Goal: Find specific page/section: Find specific page/section

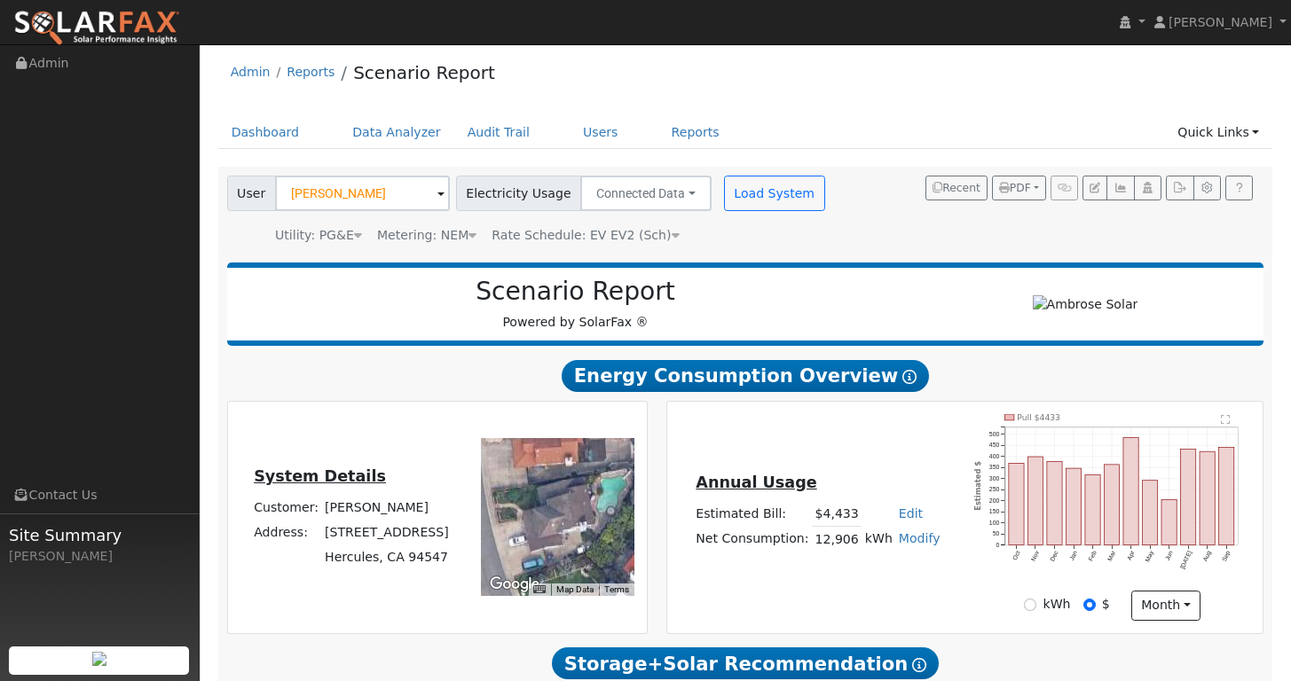
scroll to position [4, 0]
click at [437, 192] on span at bounding box center [440, 195] width 7 height 20
click at [381, 200] on input "Paul Laput" at bounding box center [362, 193] width 175 height 35
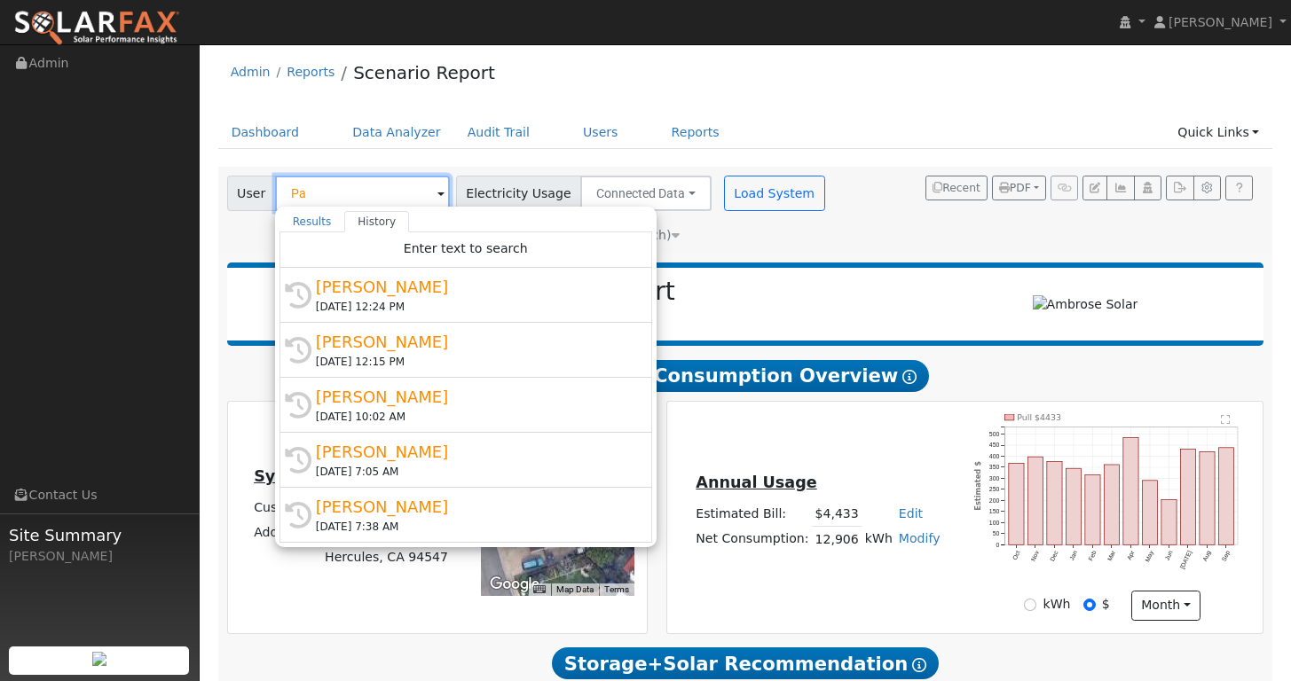
type input "P"
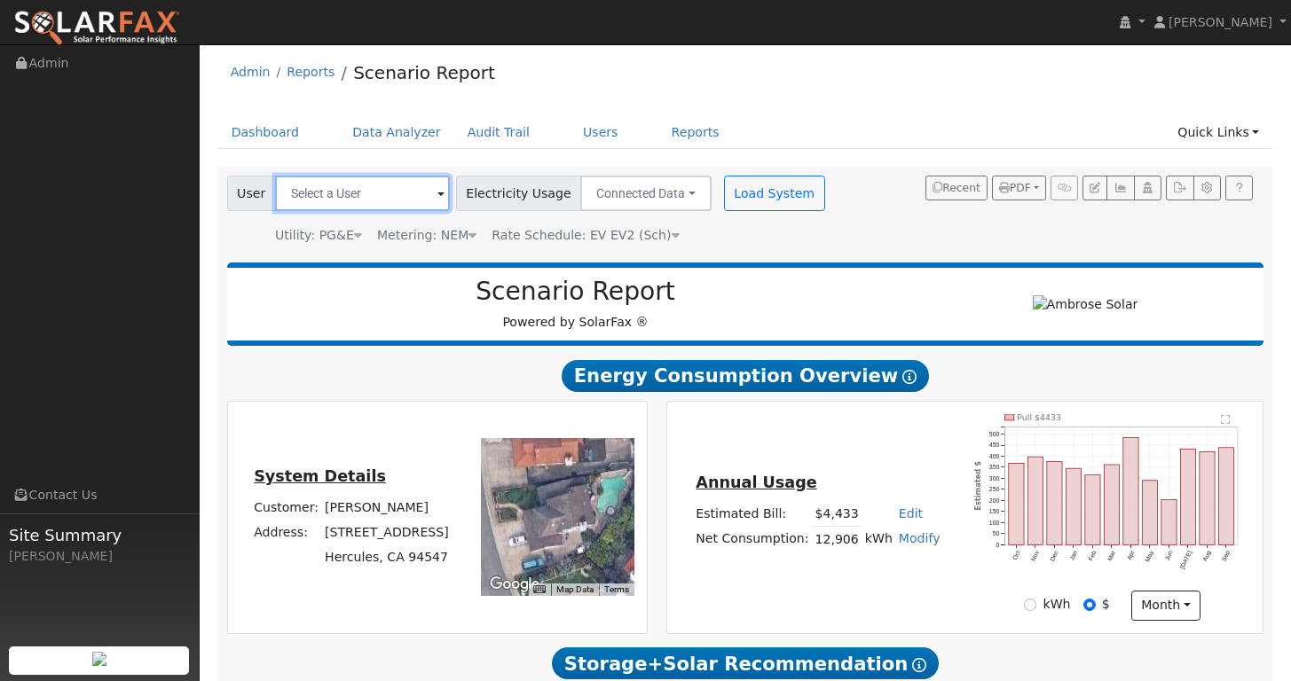
paste input "[PERSON_NAME]"
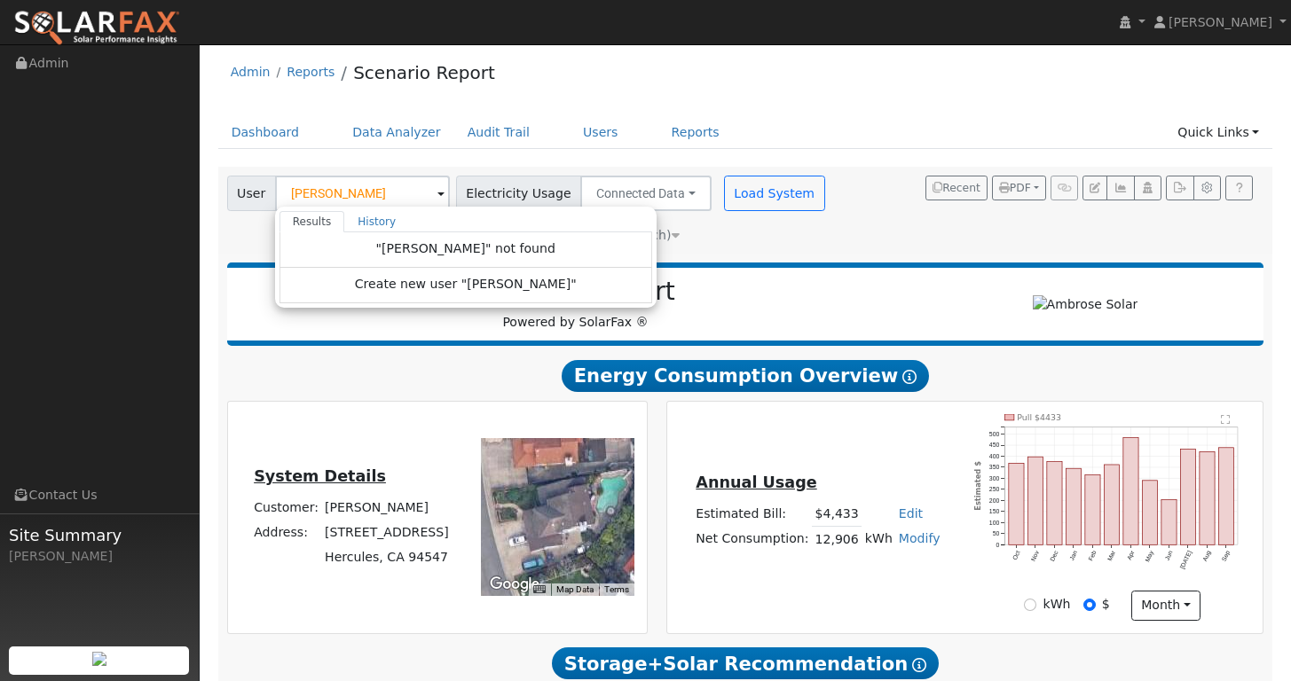
click at [819, 103] on div "Admin Reports Scenario Report" at bounding box center [745, 77] width 1055 height 54
type input "Paul Laput"
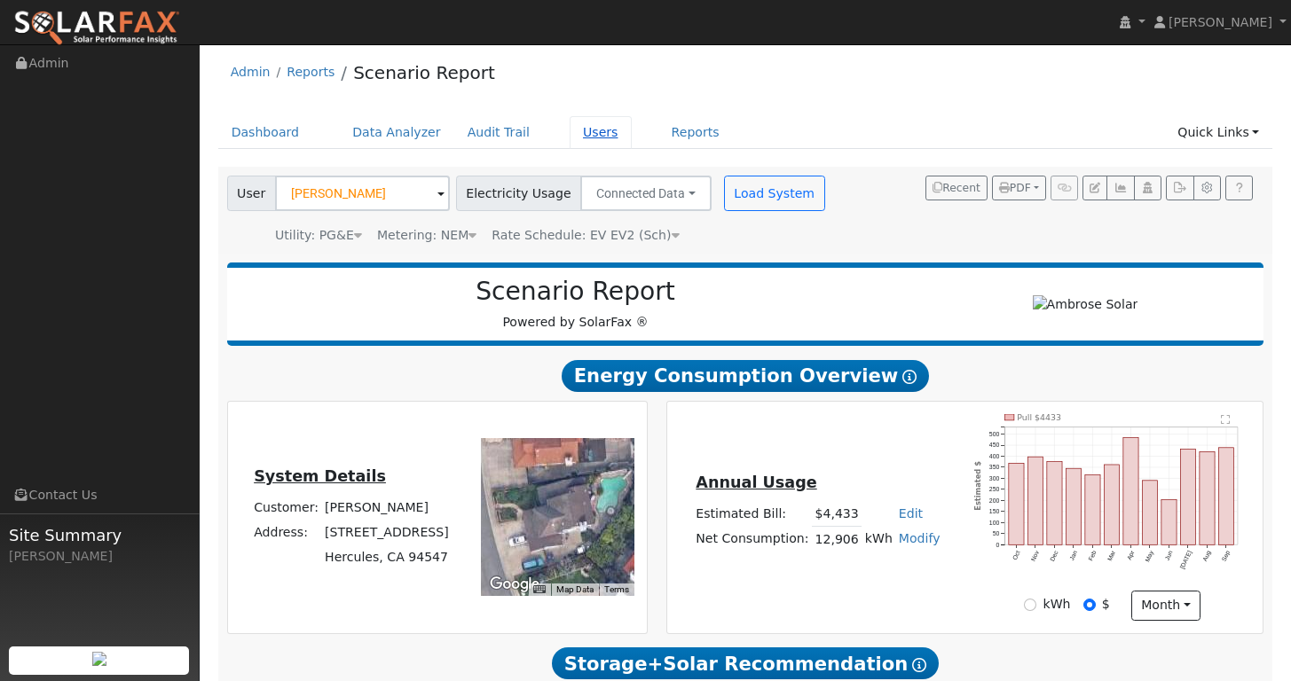
click at [581, 134] on link "Users" at bounding box center [601, 132] width 62 height 33
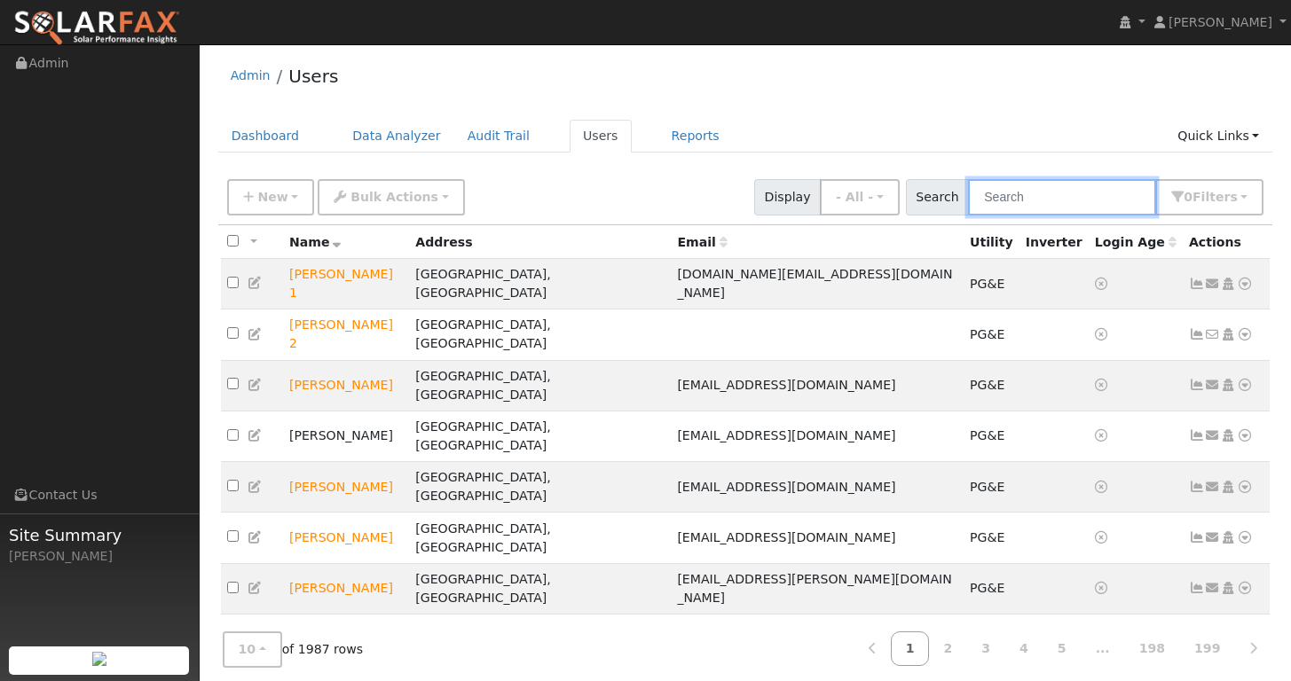
click at [1018, 202] on input "text" at bounding box center [1062, 197] width 188 height 36
paste input "[PERSON_NAME]"
type input "[PERSON_NAME]"
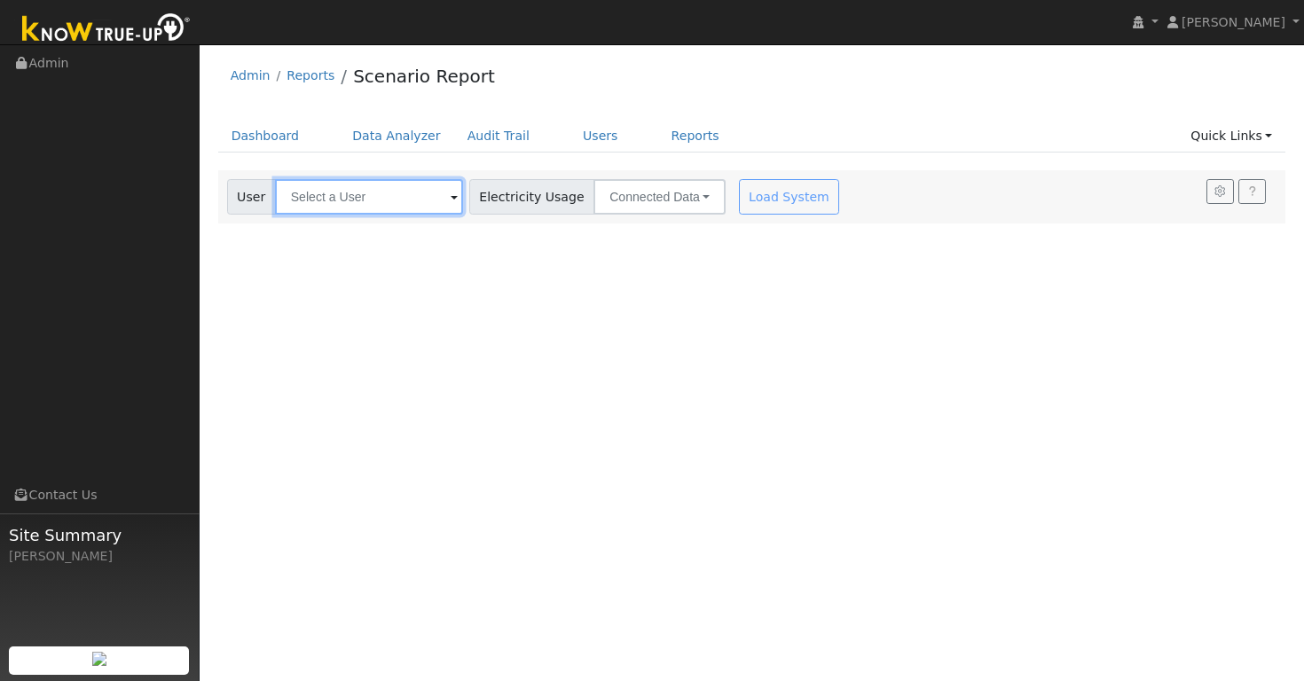
click at [381, 194] on input "text" at bounding box center [369, 196] width 188 height 35
paste input "[PERSON_NAME]"
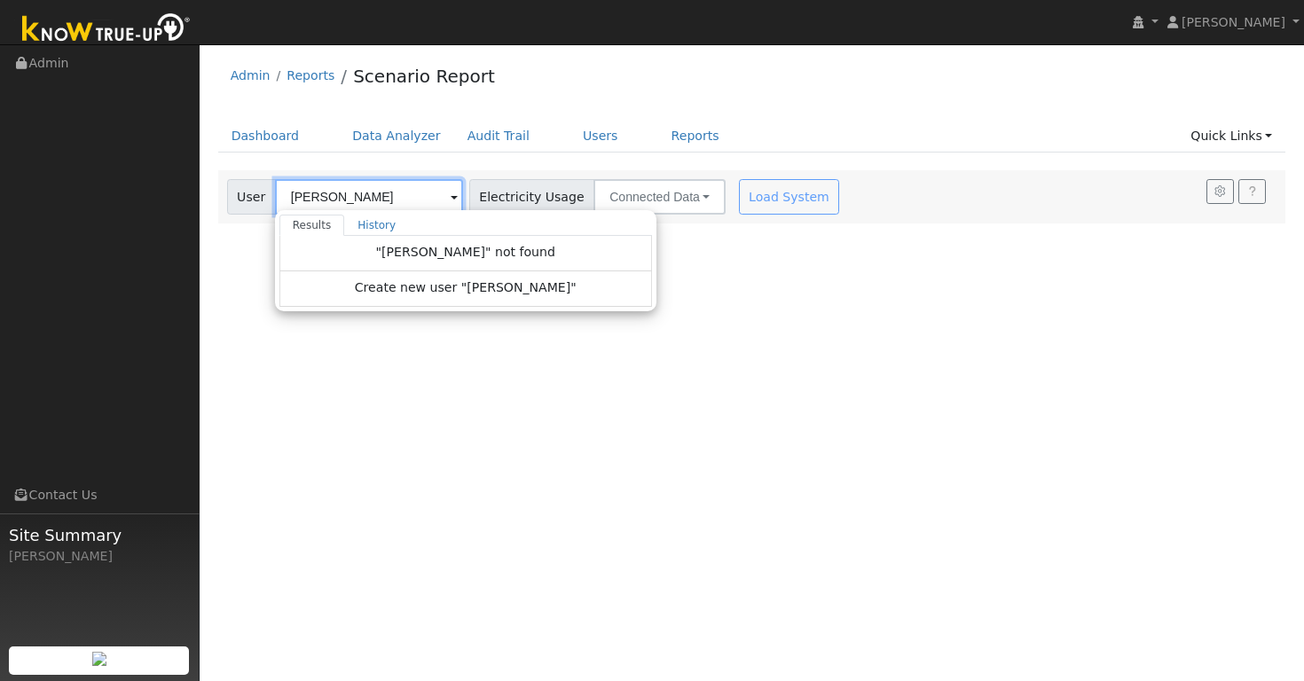
type input "[PERSON_NAME]"
click at [684, 423] on div "User Profile First name Last name Email Email Notifications No Emails No Emails…" at bounding box center [752, 362] width 1104 height 637
